Goal: Task Accomplishment & Management: Use online tool/utility

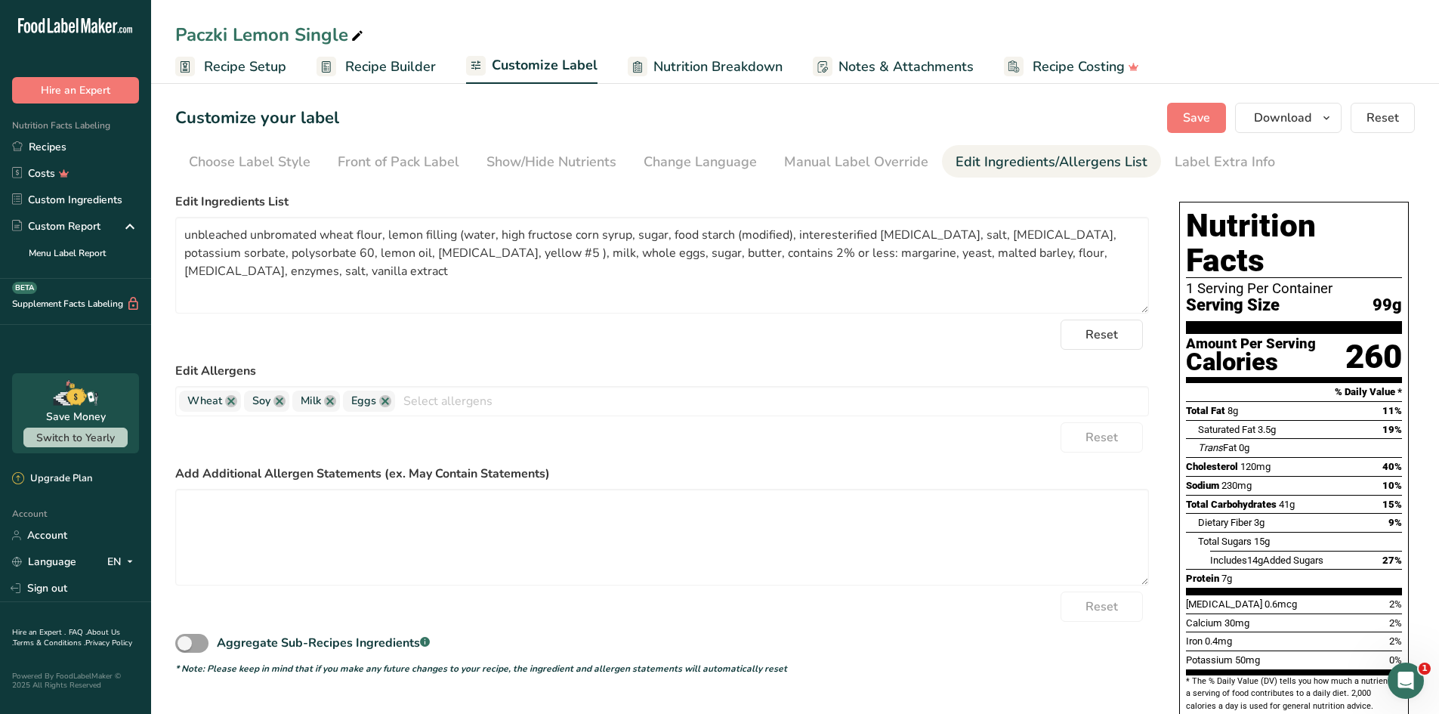
click at [547, 194] on label "Edit Ingredients List" at bounding box center [661, 202] width 973 height 18
click at [1180, 108] on button "Save" at bounding box center [1196, 118] width 59 height 30
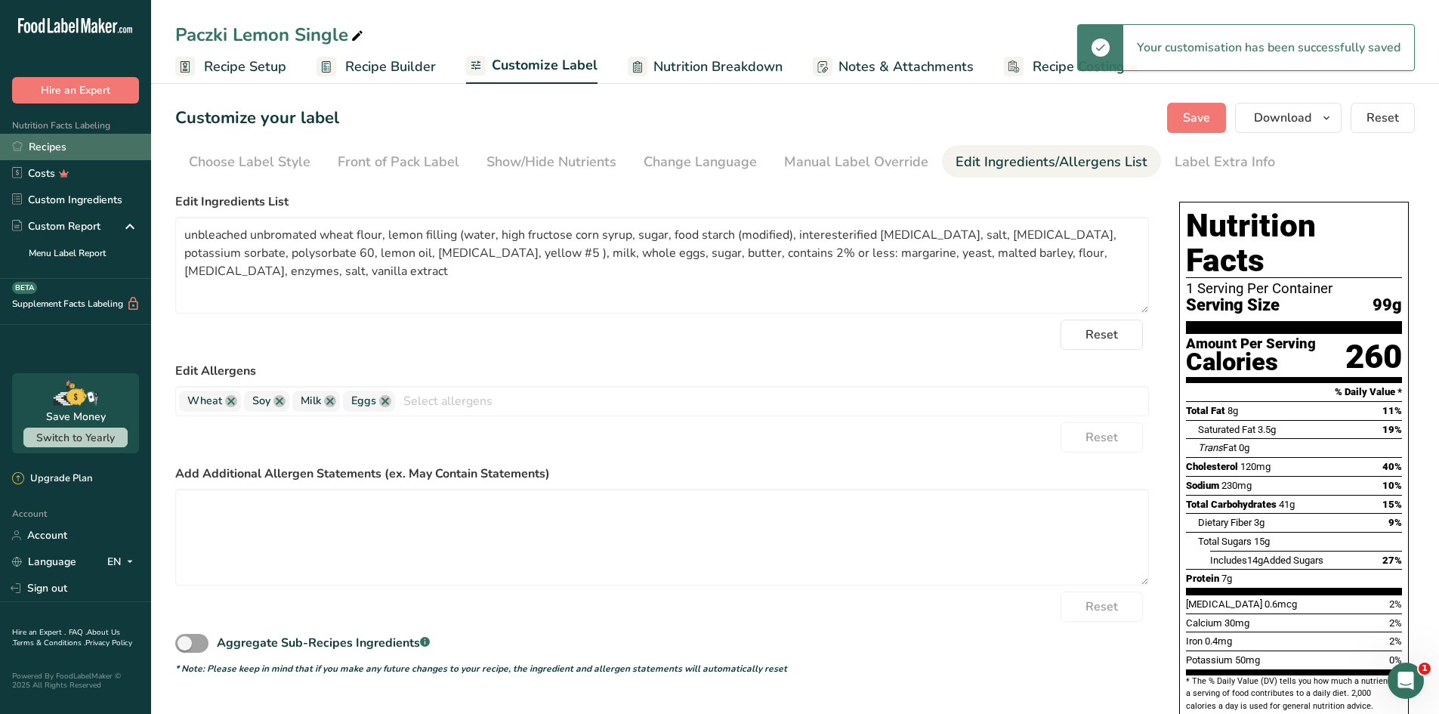
click at [116, 150] on link "Recipes" at bounding box center [75, 147] width 151 height 26
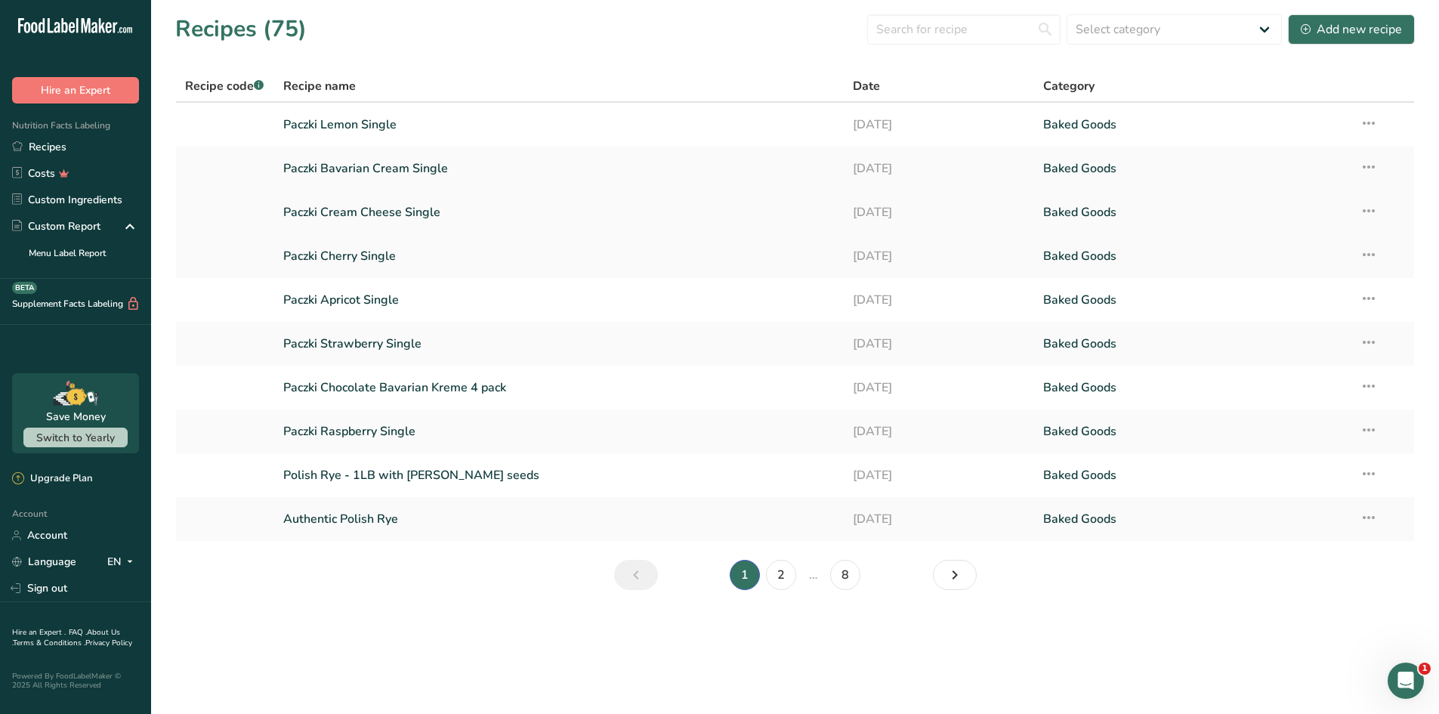
click at [473, 214] on link "Paczki Cream Cheese Single" at bounding box center [559, 212] width 552 height 32
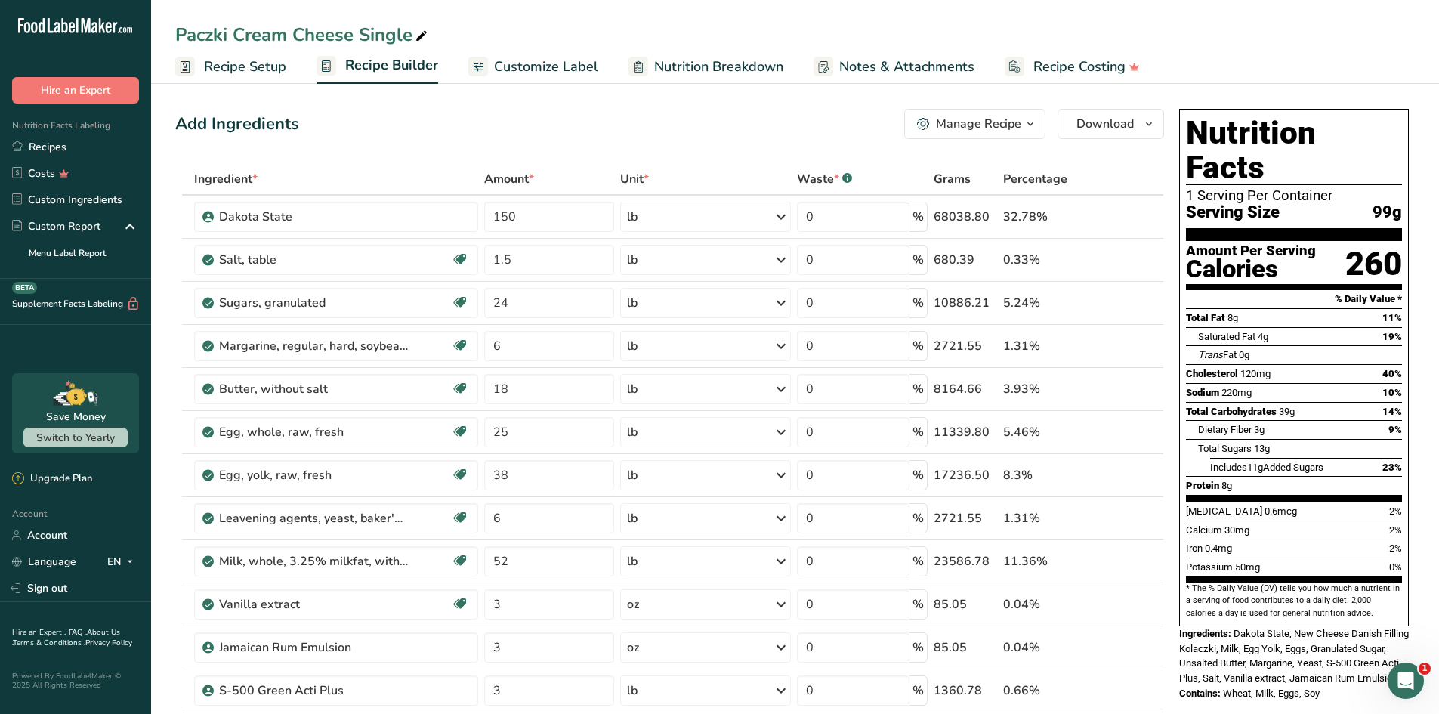
click at [577, 68] on span "Customize Label" at bounding box center [546, 67] width 104 height 20
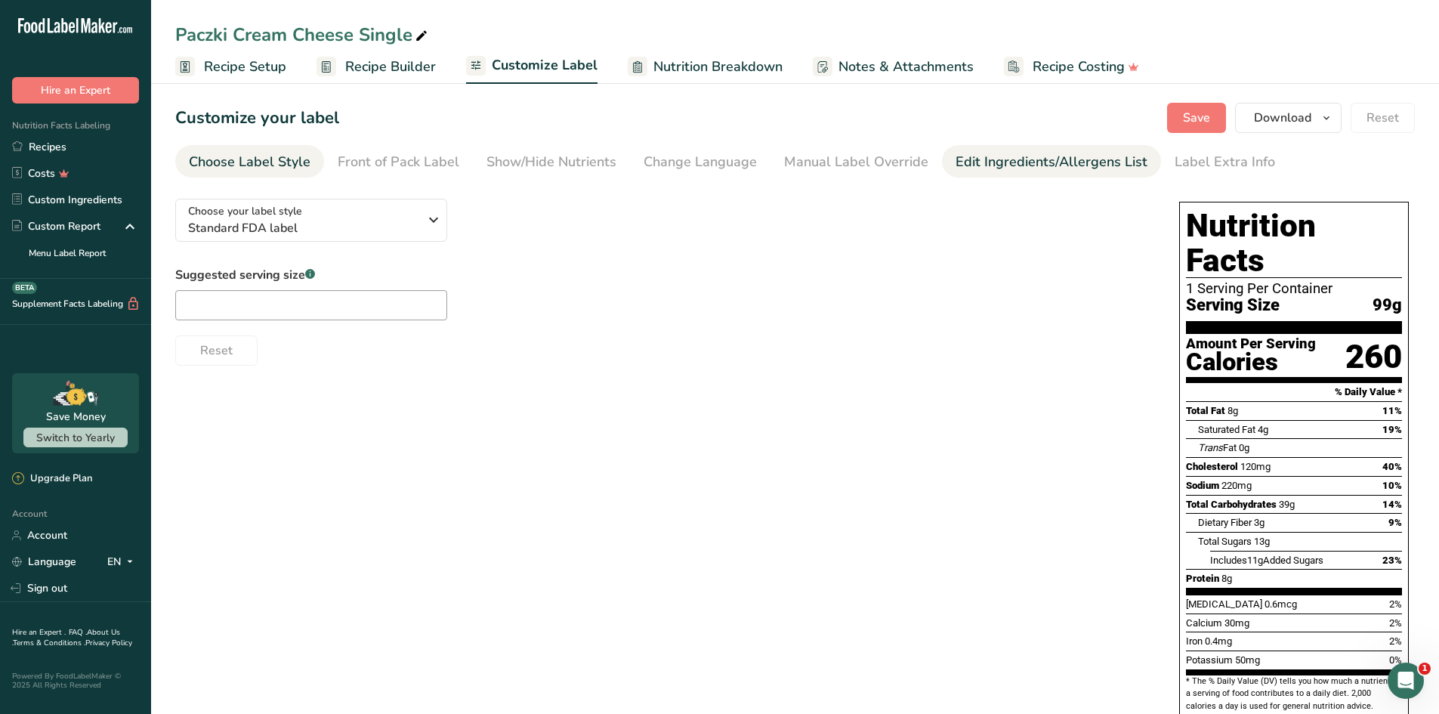
click at [1021, 165] on div "Edit Ingredients/Allergens List" at bounding box center [1051, 162] width 192 height 20
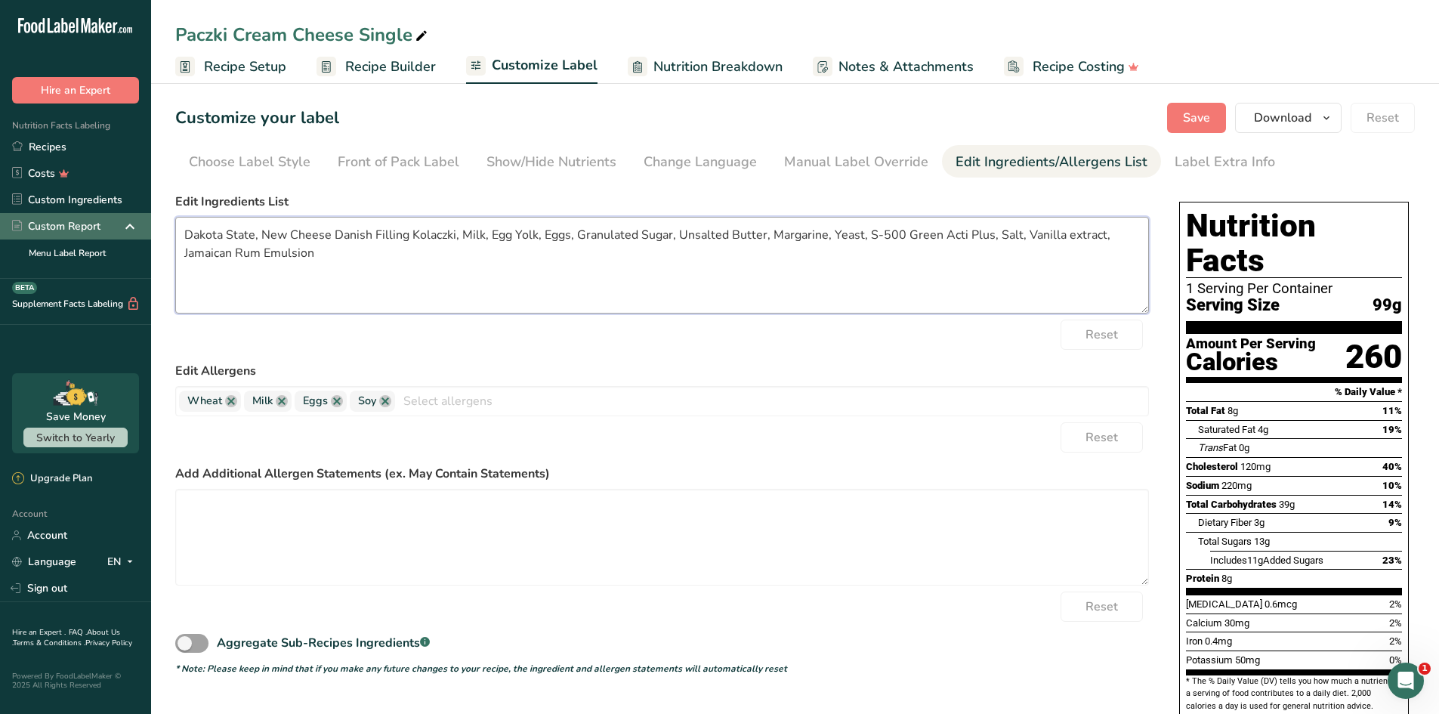
drag, startPoint x: 515, startPoint y: 272, endPoint x: 150, endPoint y: 221, distance: 369.1
click at [150, 221] on div ".a-20{fill:#fff;} Hire an Expert Nutrition Facts Labeling Recipes Costs Custom …" at bounding box center [719, 416] width 1439 height 832
paste textarea "unbleached unbromated wheat flour, cream cheese filling (water, sugar, rice flo…"
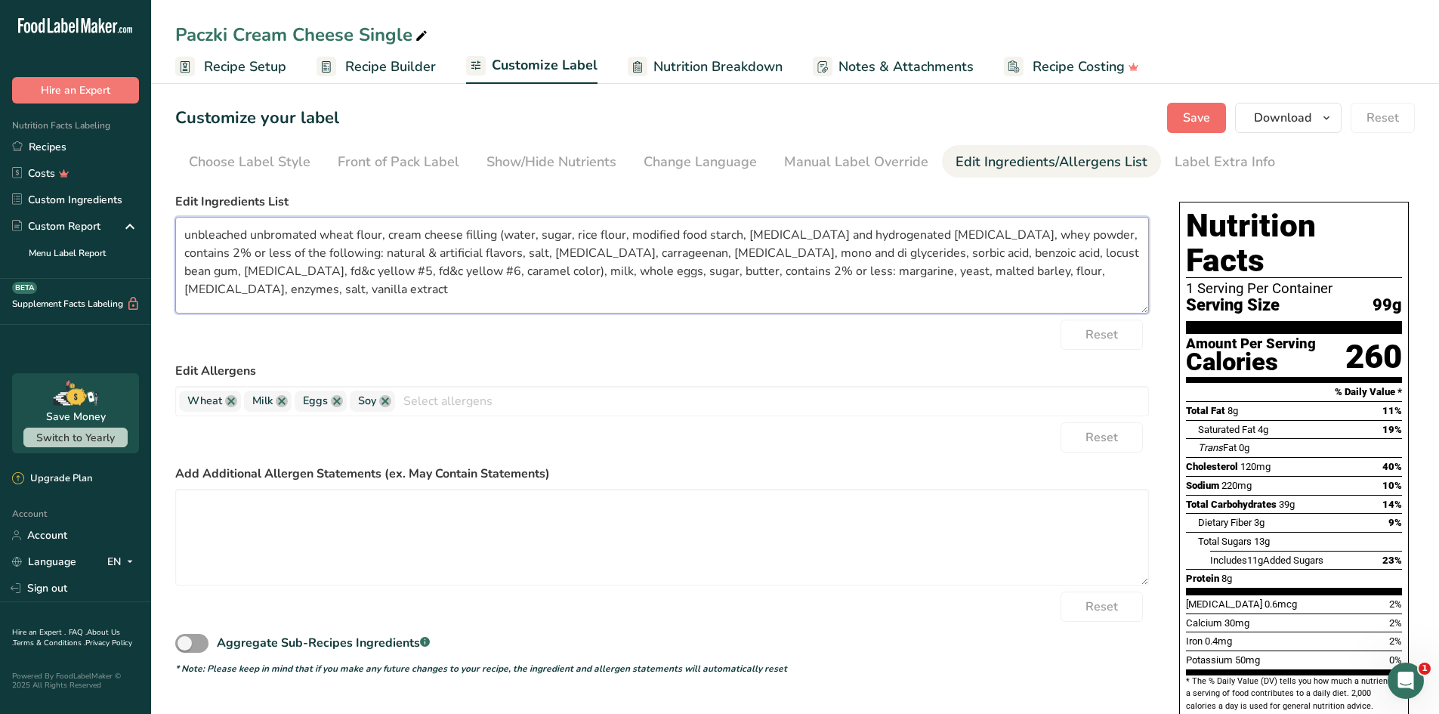
type textarea "unbleached unbromated wheat flour, cream cheese filling (water, sugar, rice flo…"
click at [1199, 121] on span "Save" at bounding box center [1196, 118] width 27 height 18
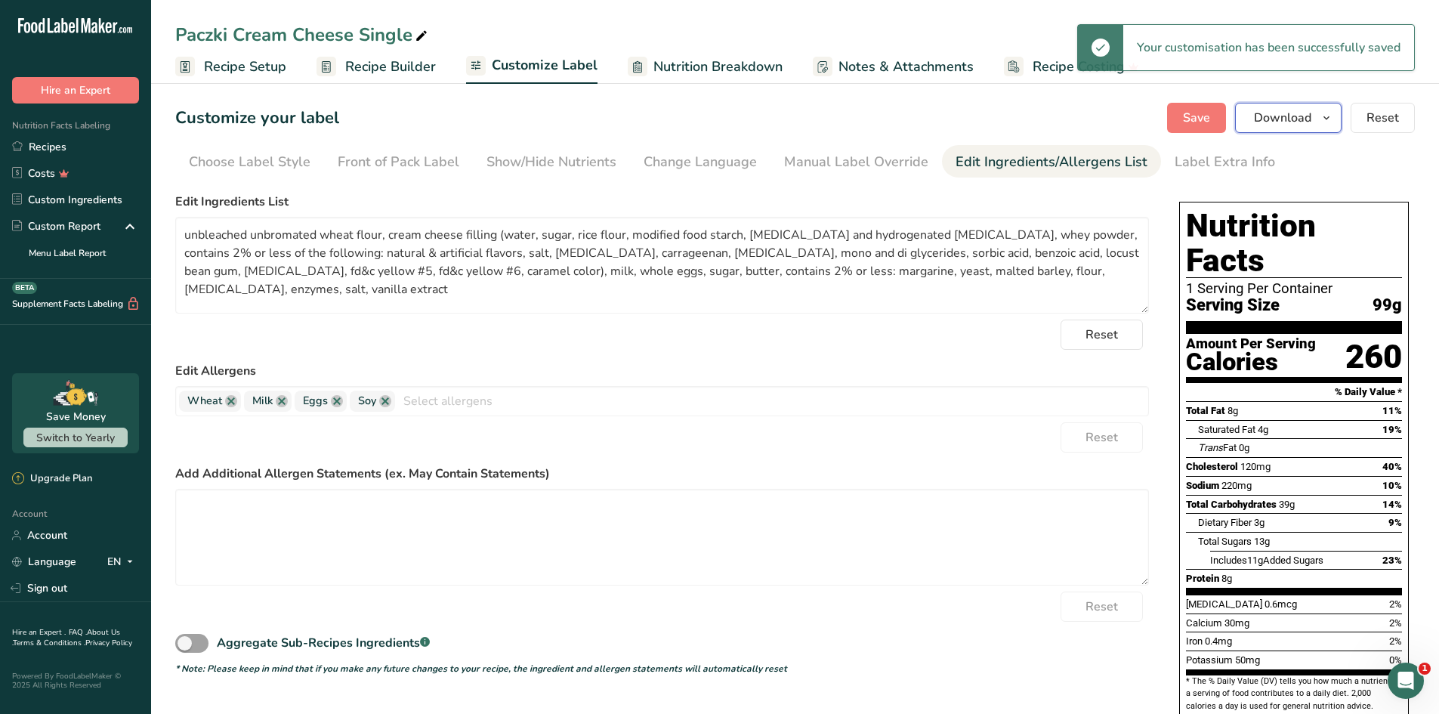
click at [1325, 117] on icon "button" at bounding box center [1326, 118] width 12 height 19
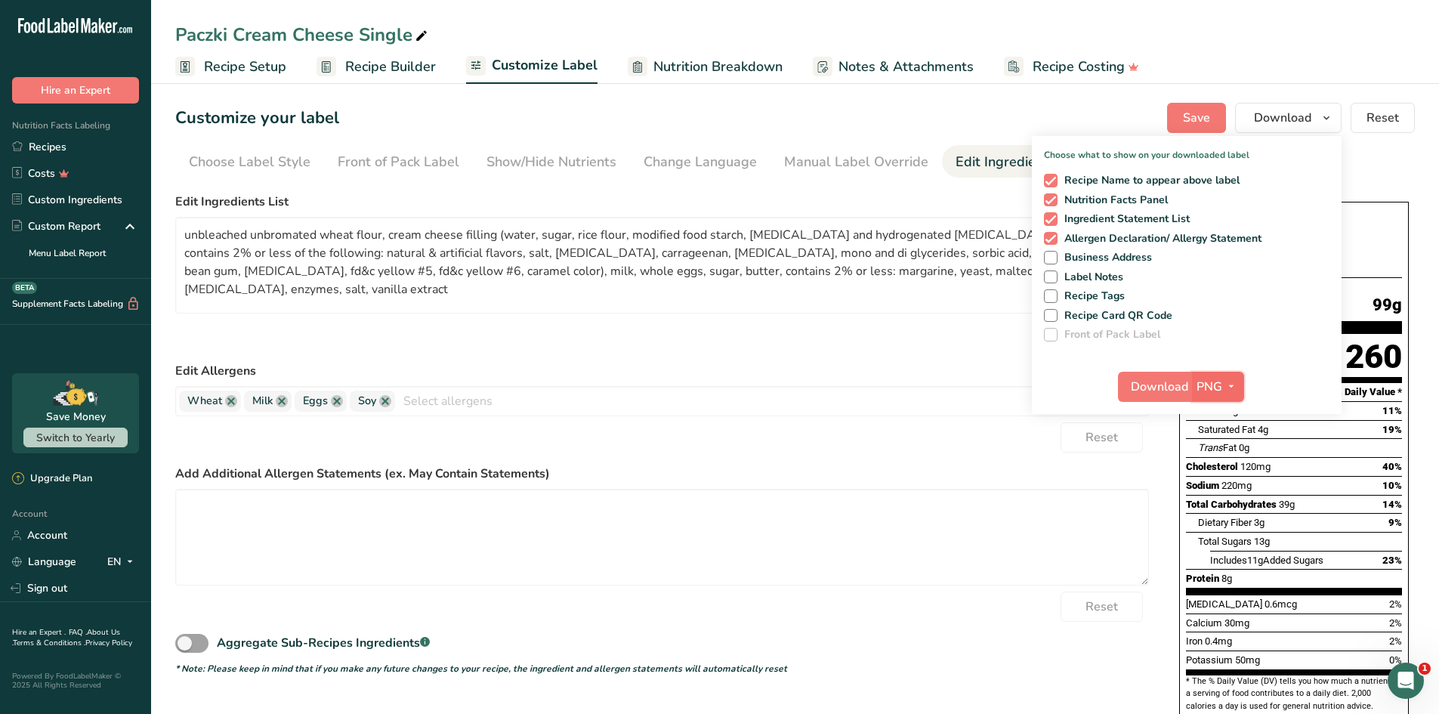
click at [1232, 387] on icon "button" at bounding box center [1231, 386] width 12 height 19
click at [1223, 484] on link "PDF" at bounding box center [1219, 492] width 48 height 25
click at [1157, 379] on span "Download" at bounding box center [1159, 387] width 57 height 18
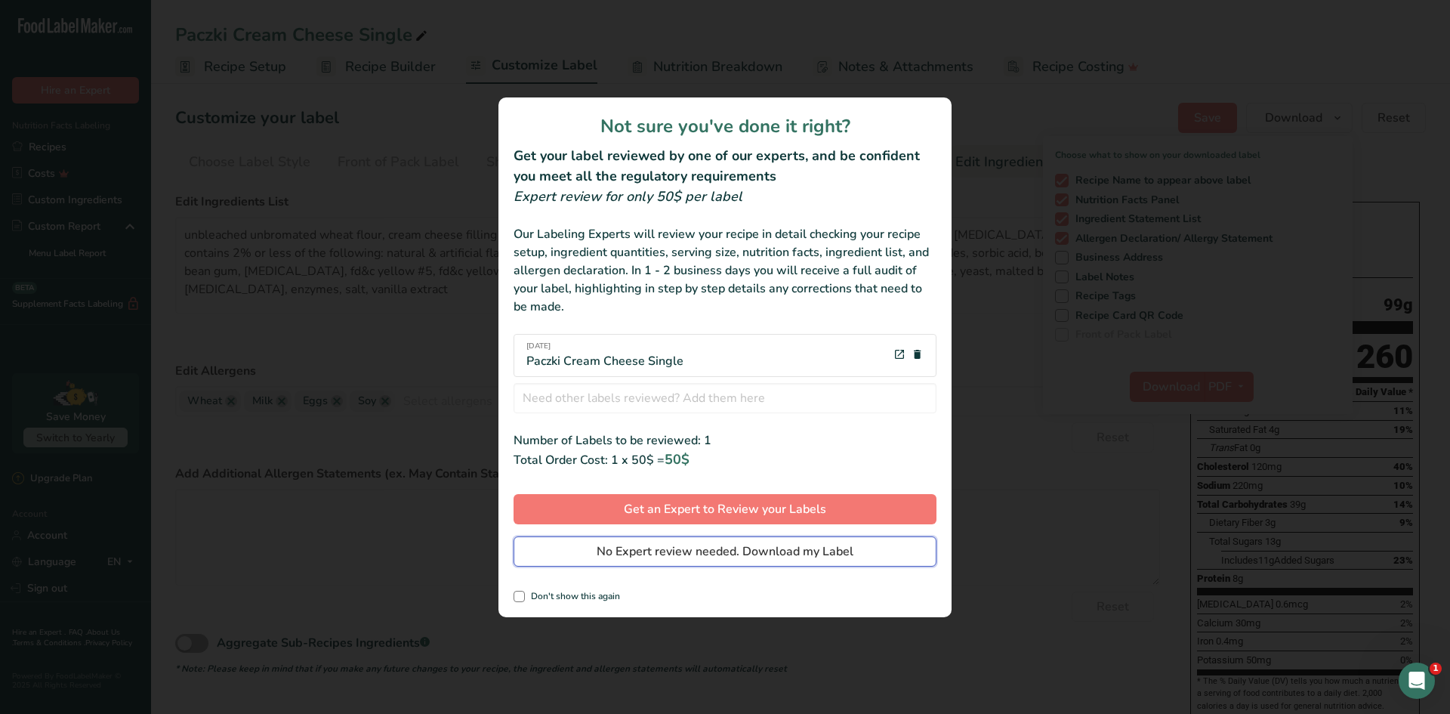
click at [670, 553] on span "No Expert review needed. Download my Label" at bounding box center [725, 551] width 257 height 18
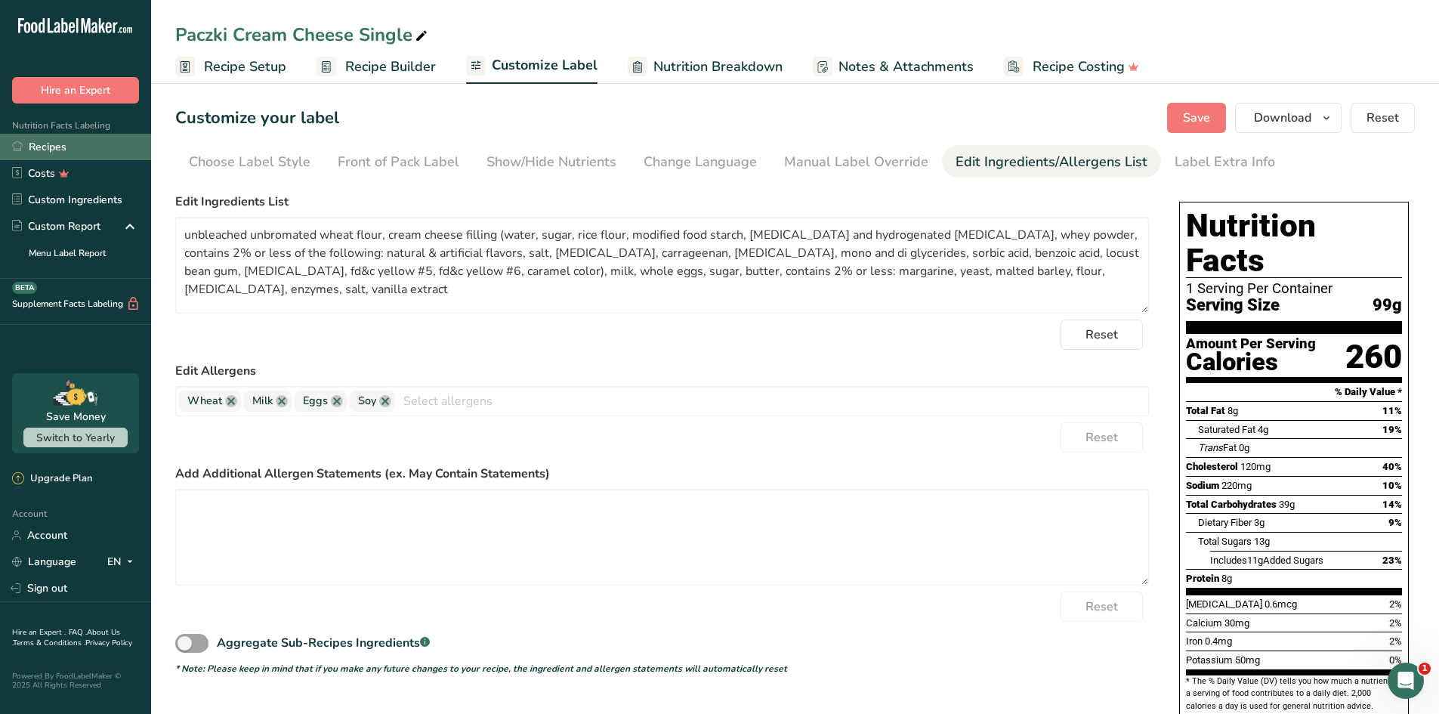
click at [96, 155] on link "Recipes" at bounding box center [75, 147] width 151 height 26
